Goal: Task Accomplishment & Management: Manage account settings

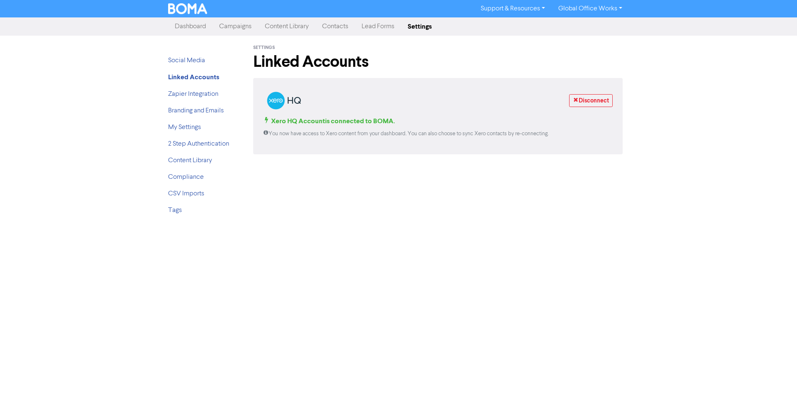
click at [277, 30] on link "Content Library" at bounding box center [286, 26] width 57 height 17
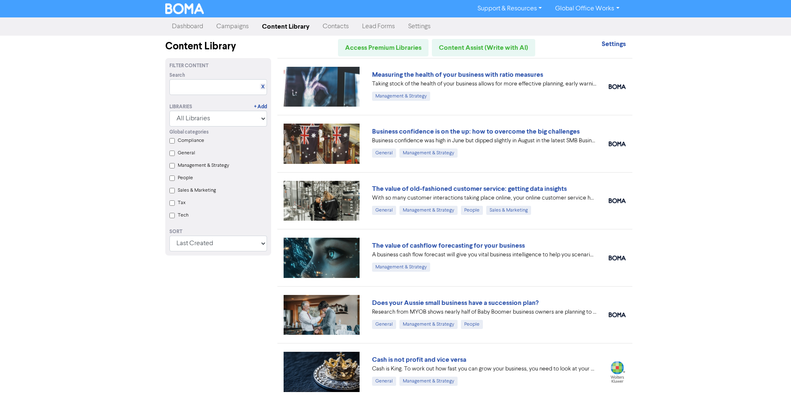
click at [240, 21] on link "Campaigns" at bounding box center [233, 26] width 46 height 17
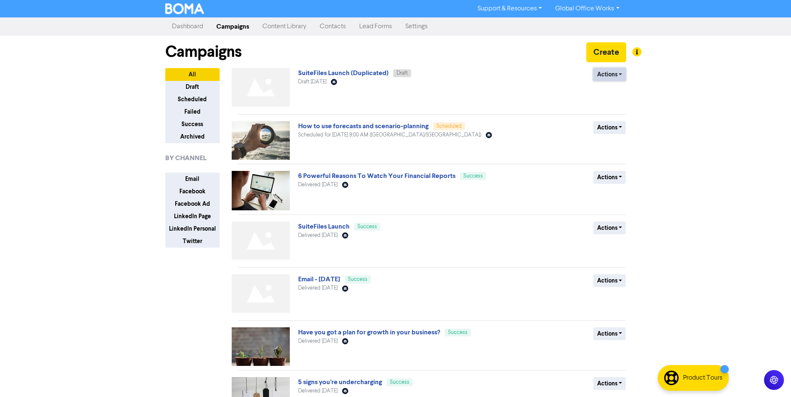
click at [616, 76] on button "Actions" at bounding box center [610, 74] width 33 height 13
click at [613, 96] on button "Delete" at bounding box center [627, 92] width 66 height 13
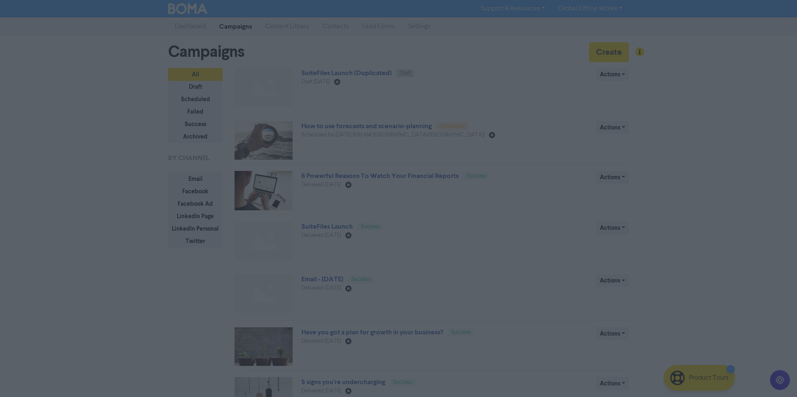
click at [377, 115] on button "ok" at bounding box center [362, 113] width 61 height 21
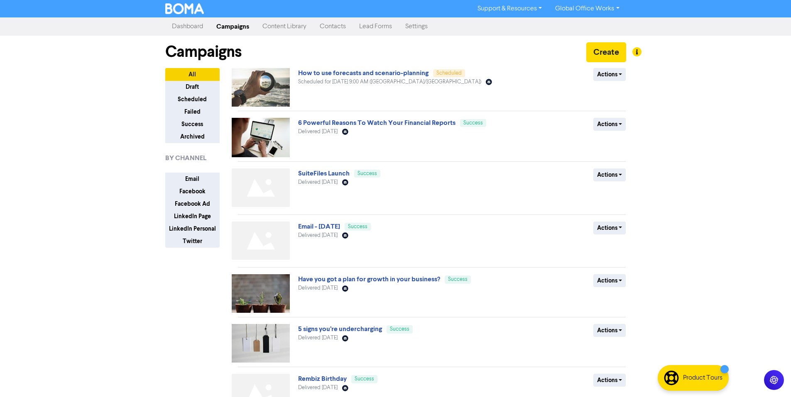
click at [670, 109] on div "Support & Resources Video Tutorials FAQ & Guides Marketing Education Global Off…" at bounding box center [395, 198] width 791 height 397
